Goal: Check status: Check status

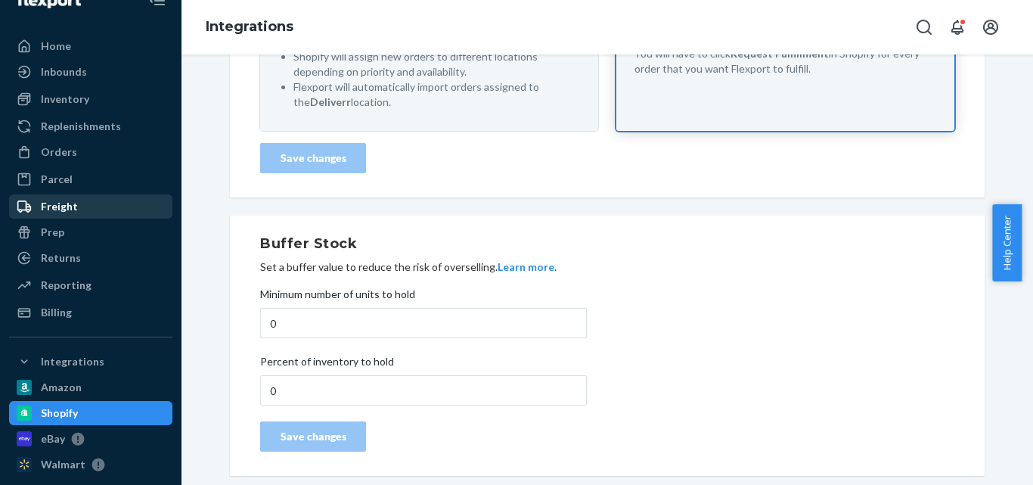
scroll to position [26, 0]
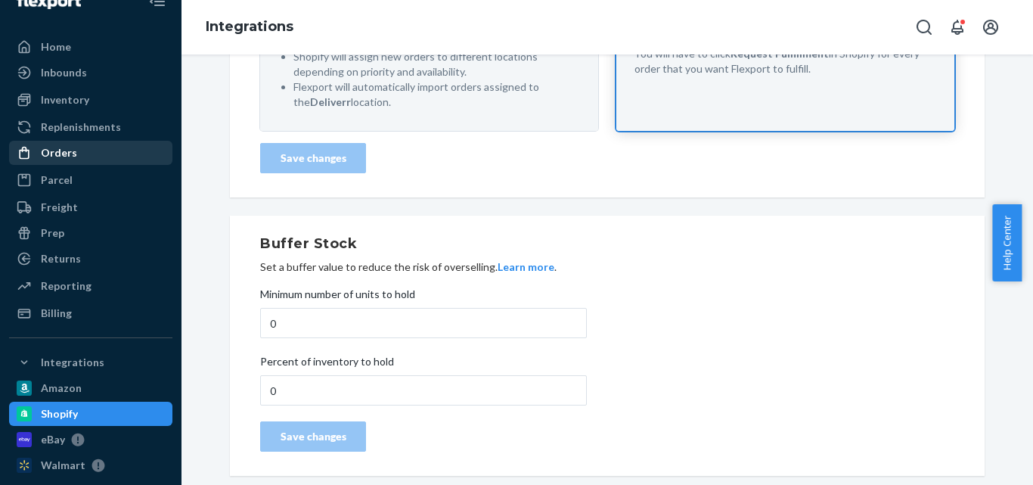
click at [69, 145] on div "Orders" at bounding box center [59, 152] width 36 height 15
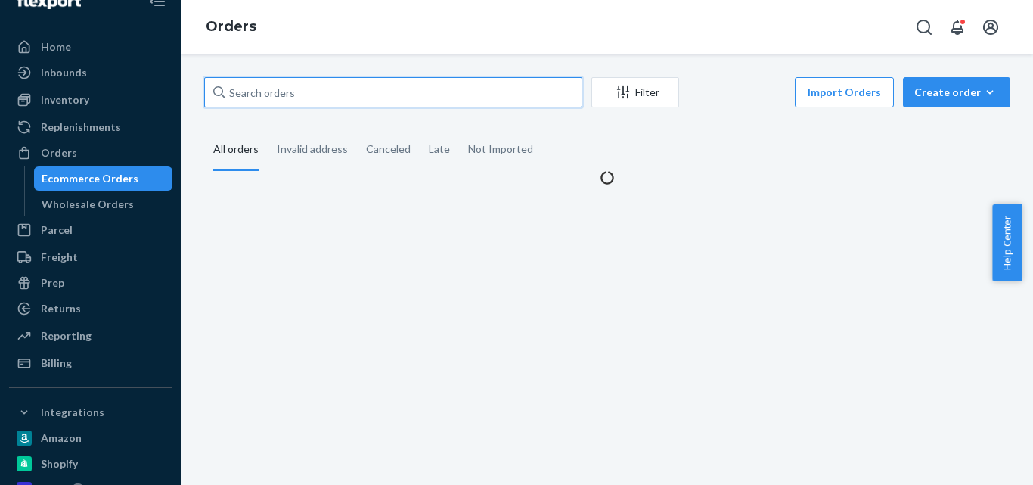
click at [367, 96] on input "text" at bounding box center [393, 92] width 378 height 30
paste input "BYTZ7YBYLG"
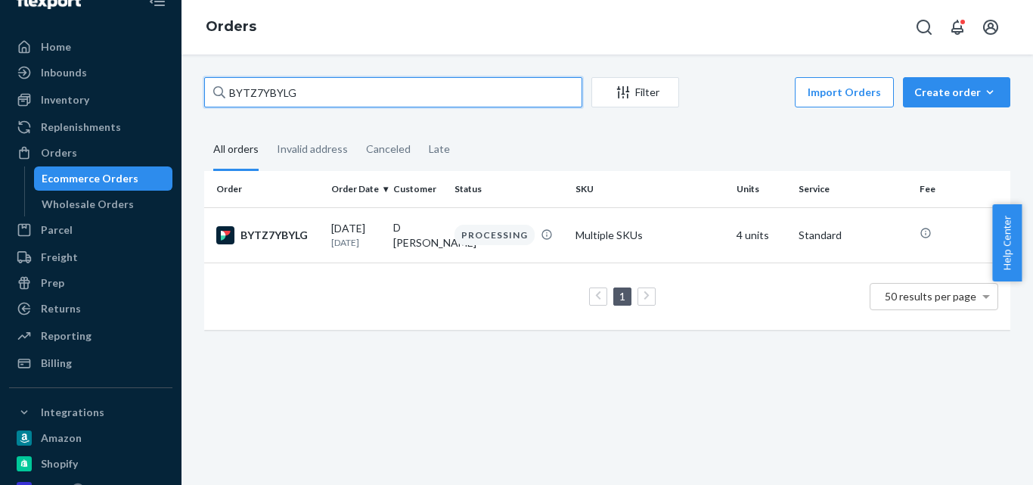
type input "BYTZ7YBYLG"
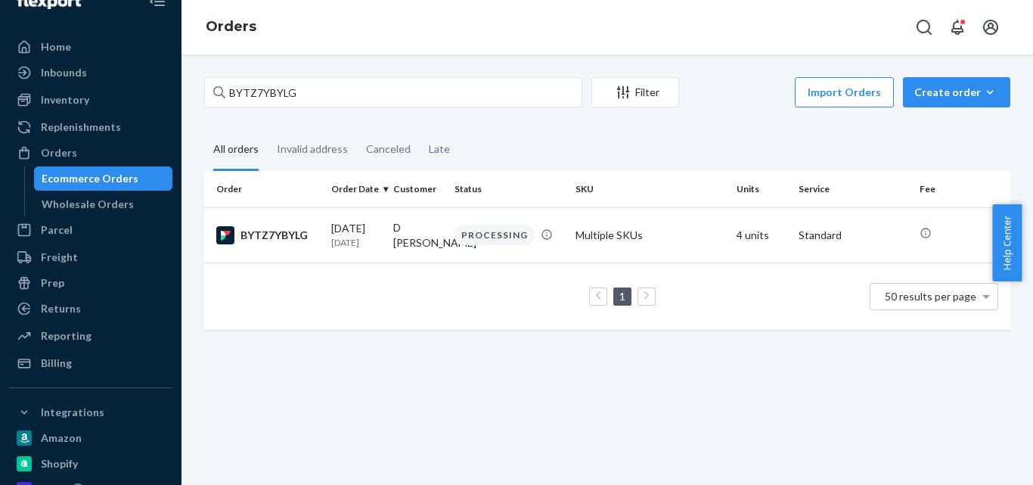
click at [718, 122] on div "BYTZ7YBYLG Filter Import Orders Create order Ecommerce order Removal order All …" at bounding box center [607, 211] width 829 height 268
click at [451, 229] on td "PROCESSING" at bounding box center [508, 234] width 121 height 55
